Goal: Find specific page/section: Find specific page/section

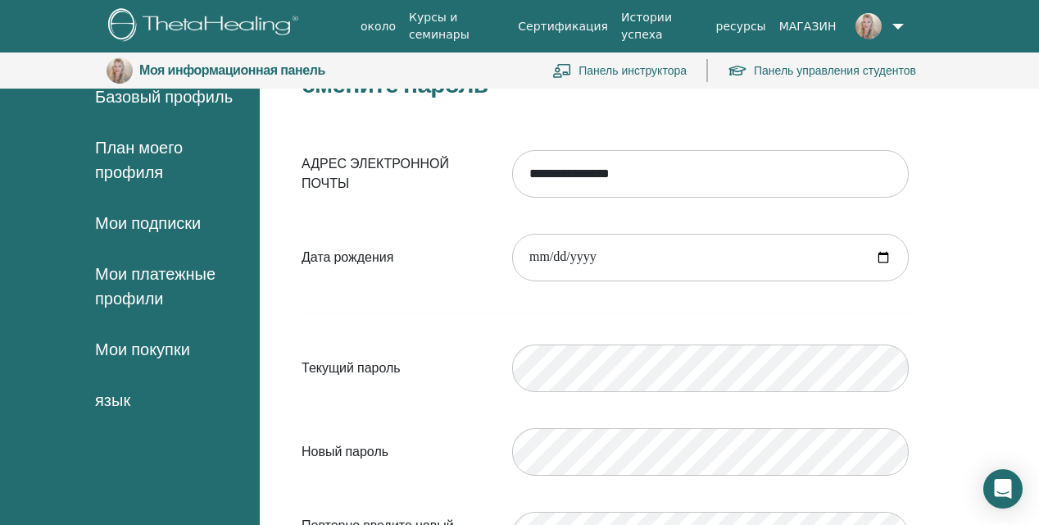
scroll to position [164, 0]
click at [161, 357] on span "Мои покупки" at bounding box center [142, 348] width 95 height 25
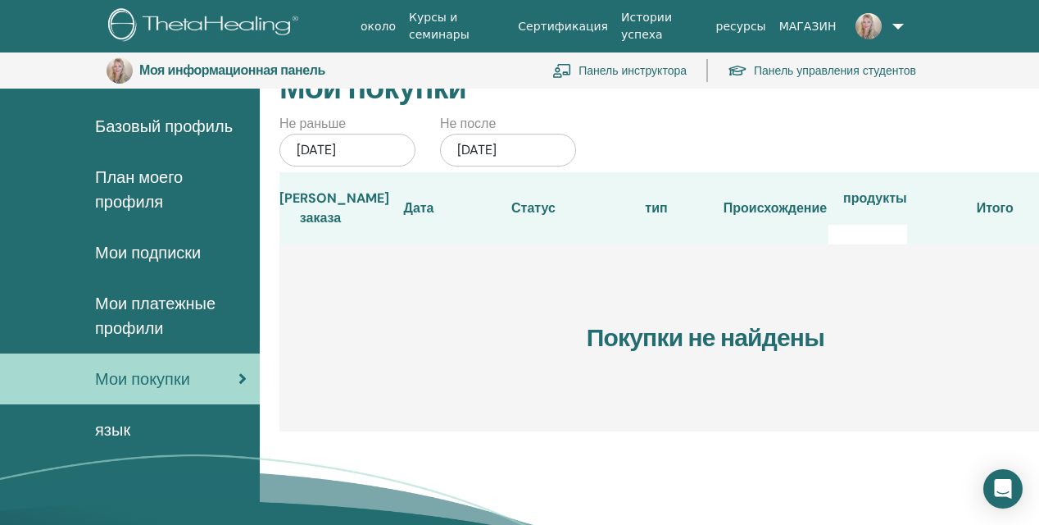
scroll to position [131, 0]
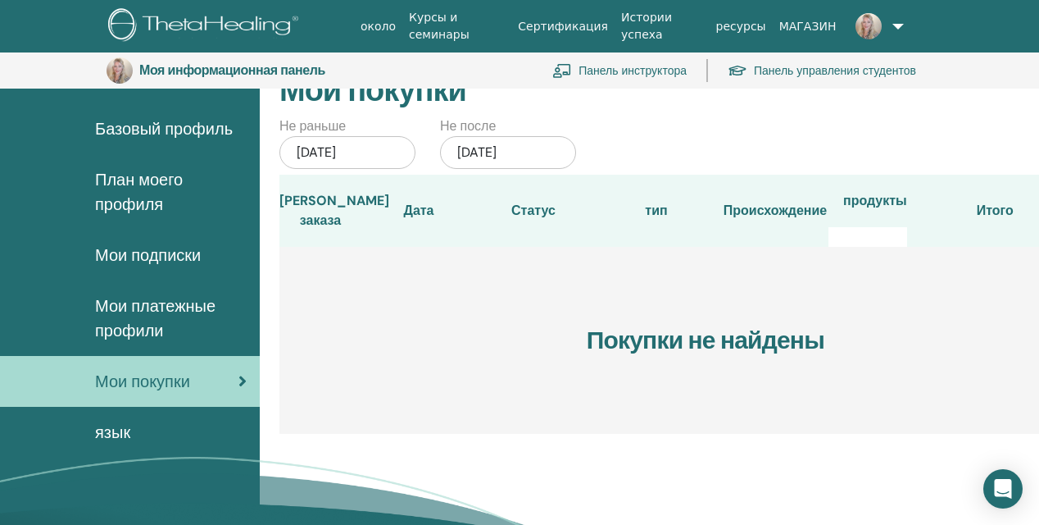
click at [653, 72] on link "Панель инструктора" at bounding box center [620, 70] width 134 height 36
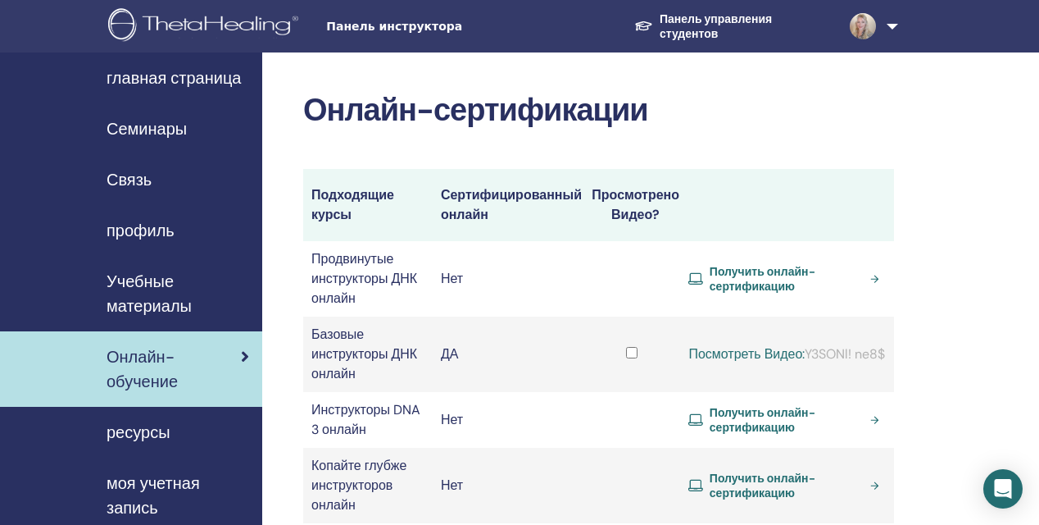
click at [805, 345] on link "Посмотреть Видео:" at bounding box center [747, 353] width 116 height 17
